Goal: Task Accomplishment & Management: Manage account settings

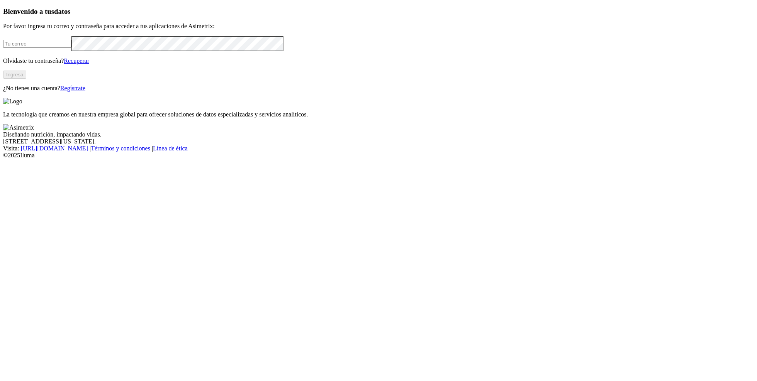
click at [71, 48] on input "email" at bounding box center [37, 44] width 68 height 8
type input "valeria.restrepo@premexcorp.com"
click at [26, 79] on button "Ingresa" at bounding box center [14, 75] width 23 height 8
click at [71, 48] on input "email" at bounding box center [37, 44] width 68 height 8
type input "[PERSON_NAME][EMAIL_ADDRESS][PERSON_NAME][DOMAIN_NAME]"
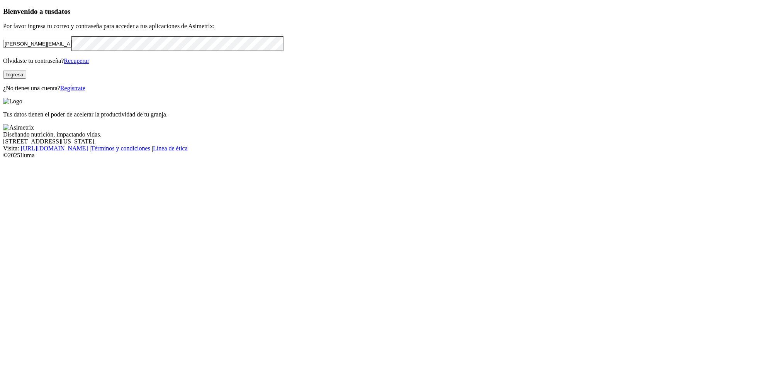
click at [26, 79] on button "Ingresa" at bounding box center [14, 75] width 23 height 8
click at [71, 48] on input "email" at bounding box center [37, 44] width 68 height 8
type input "[PERSON_NAME][EMAIL_ADDRESS][PERSON_NAME][DOMAIN_NAME]"
click at [26, 79] on button "Ingresa" at bounding box center [14, 75] width 23 height 8
